Goal: Information Seeking & Learning: Learn about a topic

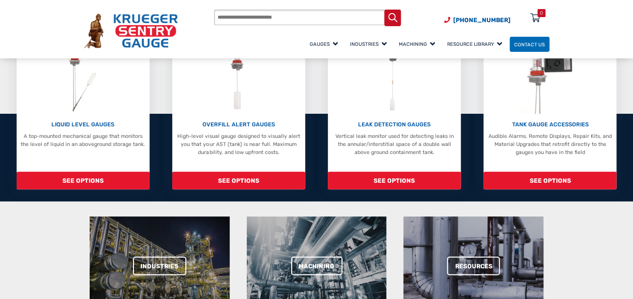
scroll to position [151, 0]
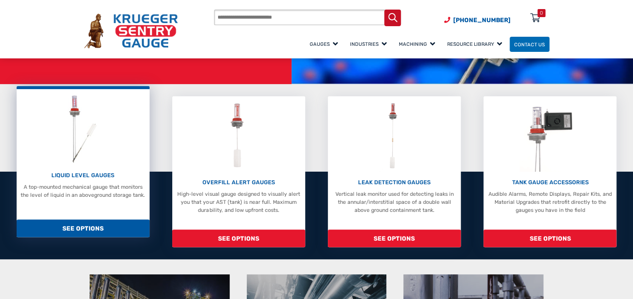
click at [80, 173] on p "LIQUID LEVEL GAUGES" at bounding box center [82, 175] width 125 height 9
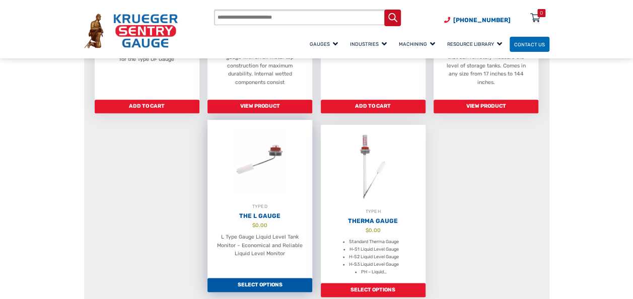
scroll to position [403, 0]
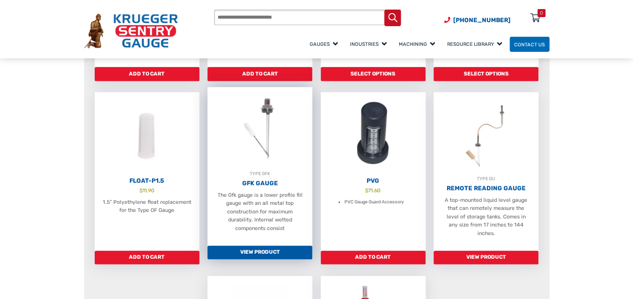
click at [265, 246] on link "View Product" at bounding box center [260, 253] width 105 height 14
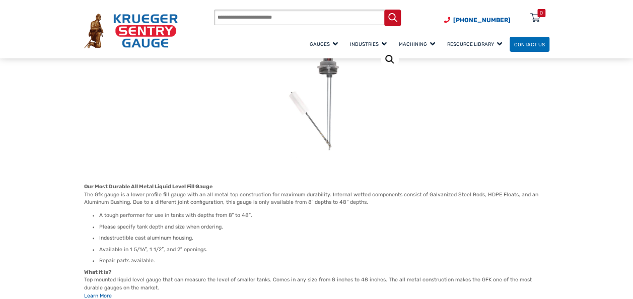
scroll to position [101, 0]
